Goal: Task Accomplishment & Management: Manage account settings

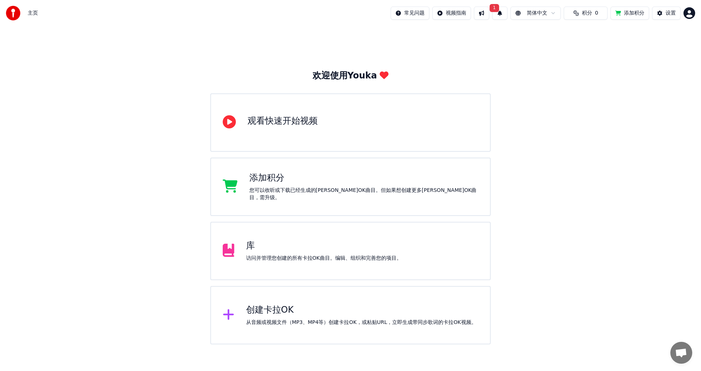
click at [492, 14] on button "1" at bounding box center [499, 13] width 15 height 13
click at [548, 34] on button "更新" at bounding box center [548, 36] width 23 height 13
click at [582, 15] on span "积分" at bounding box center [587, 12] width 10 height 7
click at [579, 52] on button "刷新" at bounding box center [579, 54] width 28 height 13
click at [688, 14] on html "主页 常见问题 视频指南 简体中文 积分 0 添加积分 设置 欢迎使用Youka 观看快速开始视频 添加积分 您可以收听或下载已经生成的[PERSON_NAM…" at bounding box center [350, 172] width 701 height 344
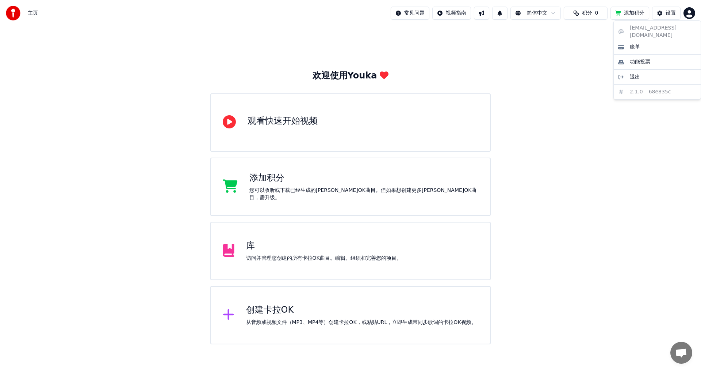
click at [578, 18] on html "主页 常见问题 视频指南 简体中文 积分 0 添加积分 设置 欢迎使用Youka 观看快速开始视频 添加积分 您可以收听或下载已经生成的[PERSON_NAM…" at bounding box center [350, 172] width 701 height 344
click at [582, 15] on span "积分" at bounding box center [587, 12] width 10 height 7
click at [577, 55] on button "刷新" at bounding box center [579, 54] width 28 height 13
click at [563, 120] on div "欢迎使用Youka 观看快速开始视频 添加积分 您可以收听或下载已经生成的[PERSON_NAME]OK曲目。但如果想创建更多[PERSON_NAME]OK曲…" at bounding box center [350, 185] width 701 height 318
click at [322, 253] on div "库 访问并管理您创建的所有[PERSON_NAME]OK曲目。编辑、组织和完善您的项目。" at bounding box center [323, 251] width 155 height 22
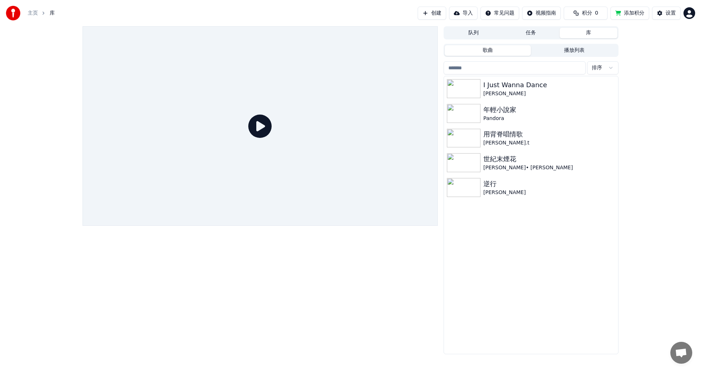
click at [583, 10] on span "积分" at bounding box center [587, 12] width 10 height 7
click at [581, 53] on button "刷新" at bounding box center [579, 54] width 28 height 13
click at [688, 11] on html "主页 库 创建 导入 常见问题 视频指南 积分 0 添加积分 设置 队列 任务 库 歌曲 播放列表 排序 I Just Wanna Dance [PERSON…" at bounding box center [350, 185] width 701 height 371
click at [676, 26] on div "[EMAIL_ADDRESS][DOMAIN_NAME] 账单 功能投票 退出 2.1.0 68e835c" at bounding box center [657, 59] width 88 height 79
click at [644, 41] on div "账单" at bounding box center [657, 47] width 84 height 12
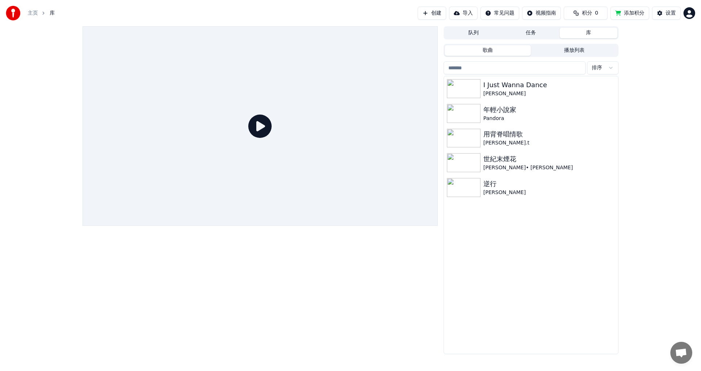
click at [688, 16] on html "主页 库 创建 导入 常见问题 视频指南 积分 0 添加积分 设置 队列 任务 库 歌曲 播放列表 排序 I Just Wanna Dance [PERSON…" at bounding box center [350, 185] width 701 height 371
click at [665, 15] on html "主页 库 创建 导入 常见问题 视频指南 积分 0 添加积分 设置 队列 任务 库 歌曲 播放列表 排序 I Just Wanna Dance [PERSON…" at bounding box center [350, 185] width 701 height 371
